Goal: Go to known website: Go to known website

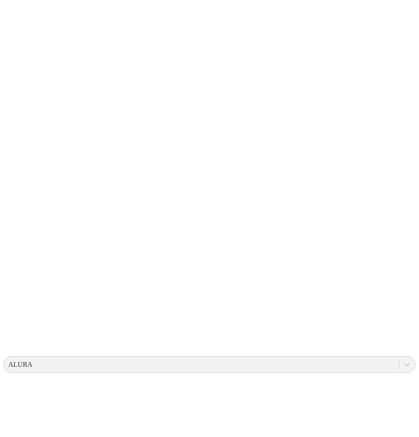
click at [11, 23] on icon at bounding box center [17, 179] width 27 height 351
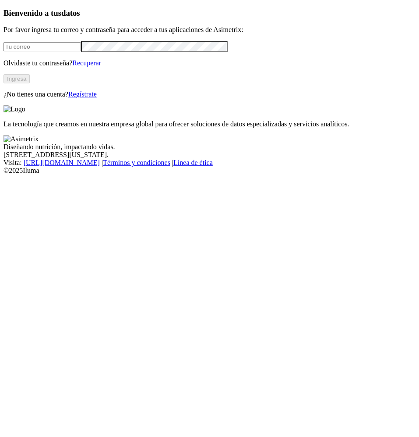
type input "[PERSON_NAME][EMAIL_ADDRESS][PERSON_NAME][DOMAIN_NAME]"
click at [30, 83] on button "Ingresa" at bounding box center [17, 78] width 26 height 9
